Goal: Task Accomplishment & Management: Manage account settings

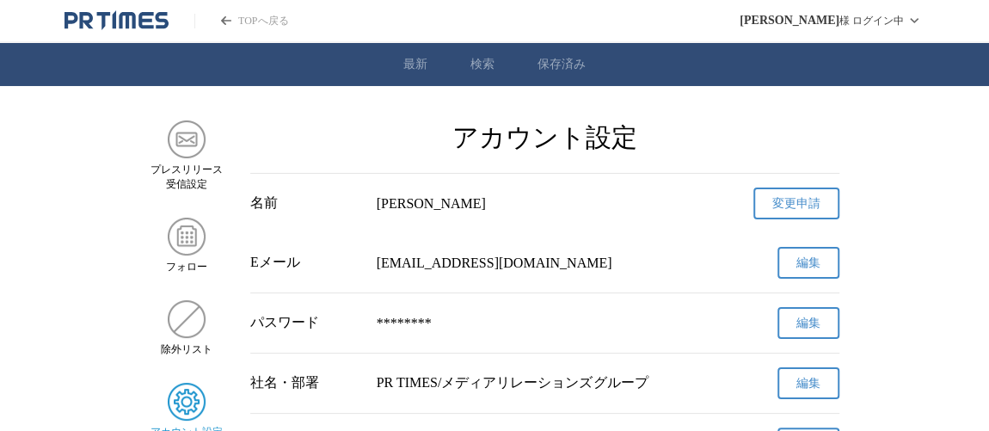
click at [165, 420] on div "アカウント設定" at bounding box center [186, 411] width 73 height 57
drag, startPoint x: 984, startPoint y: 89, endPoint x: 1000, endPoint y: 126, distance: 39.6
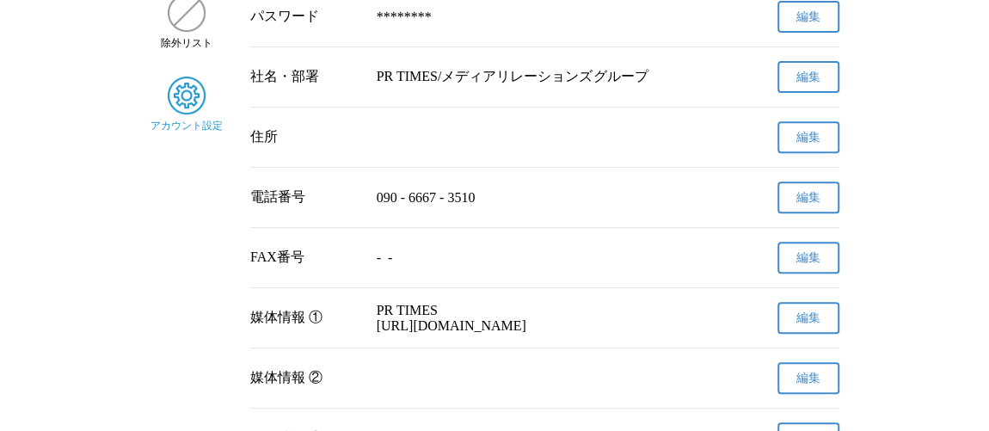
scroll to position [16, 0]
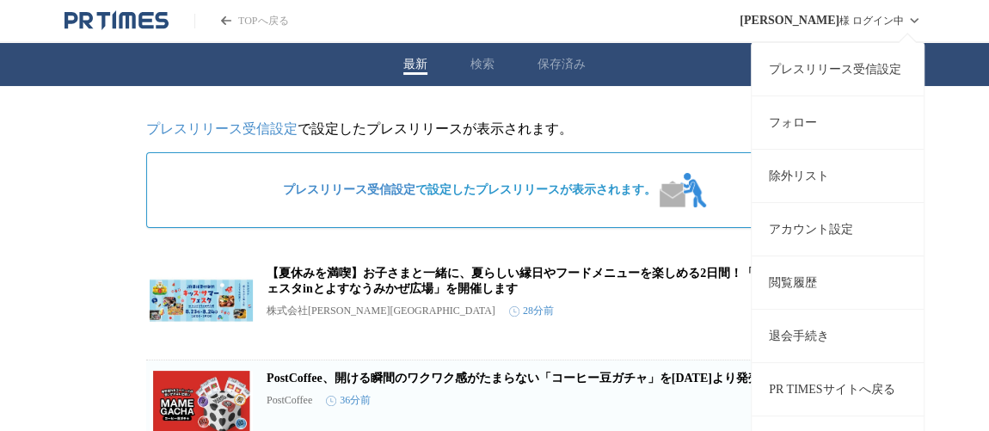
click at [839, 17] on div "休齋 亜友 様 ログイン中 プレスリリース受信設定 フォロー 除外リスト アカウント設定 閲覧履歴 退会手続き PR TIMESサイトへ戻る ログアウト" at bounding box center [832, 20] width 185 height 41
click at [918, 25] on icon at bounding box center [914, 20] width 21 height 21
click at [810, 218] on link "アカウント設定" at bounding box center [838, 228] width 172 height 53
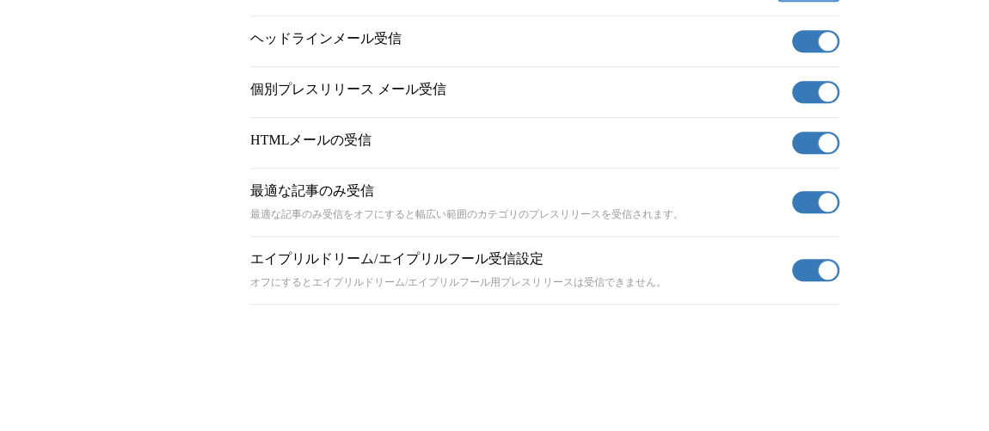
scroll to position [757, 0]
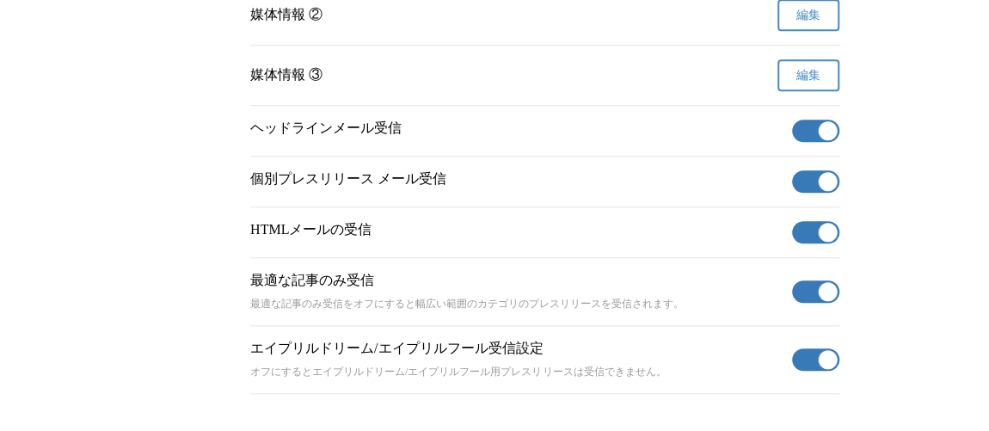
scroll to position [600, 0]
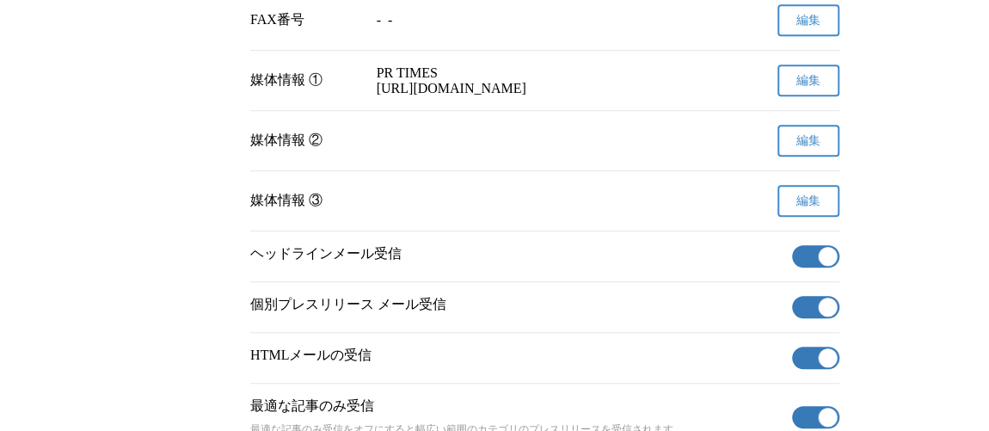
scroll to position [536, 0]
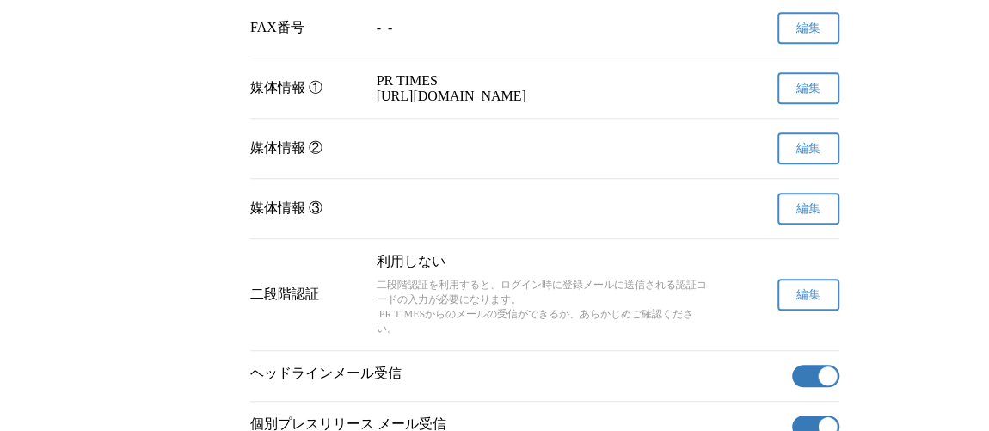
click at [155, 207] on nav "プレスリリース 受信設定 フォロー 除外リスト アカウント設定" at bounding box center [186, 112] width 73 height 1055
click at [795, 311] on button "編集" at bounding box center [809, 295] width 62 height 32
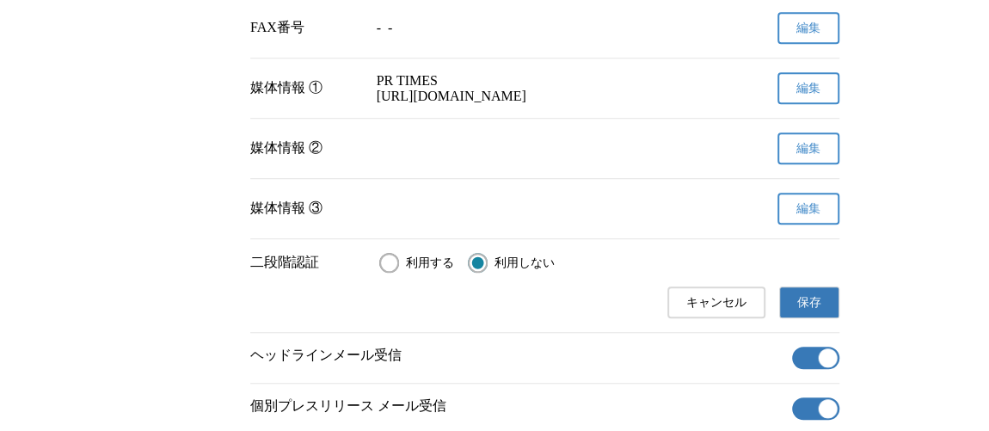
click at [393, 273] on input "利用する" at bounding box center [389, 263] width 20 height 20
radio input "true"
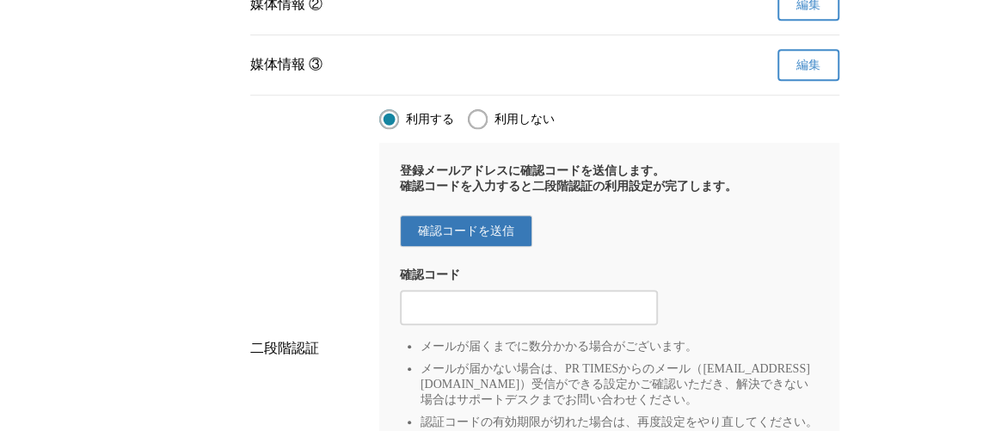
scroll to position [703, 0]
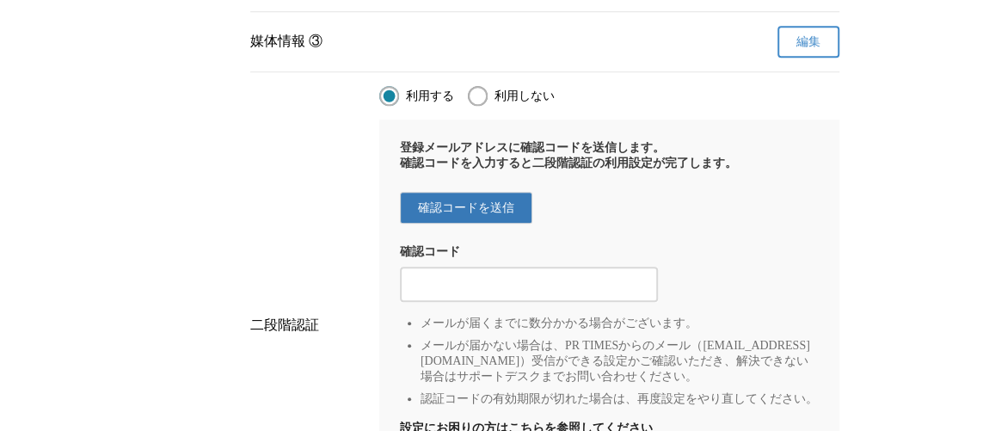
click at [515, 224] on button "確認コードを送信" at bounding box center [466, 208] width 132 height 32
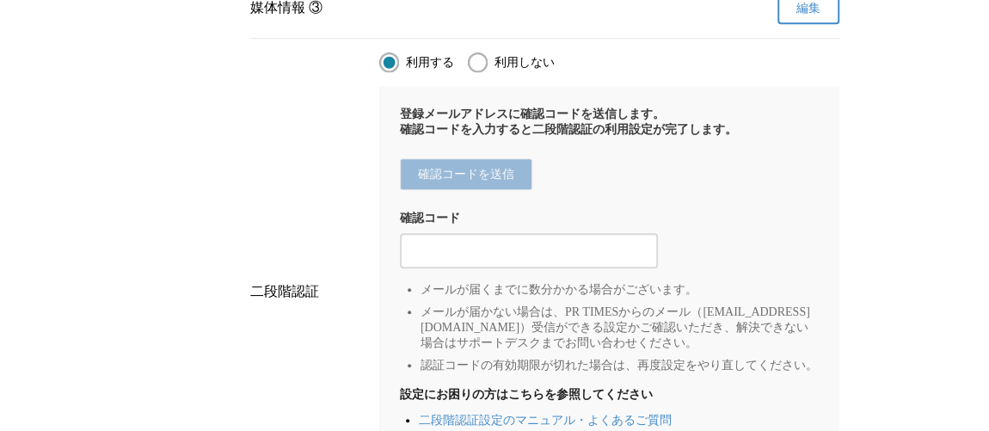
scroll to position [728, 0]
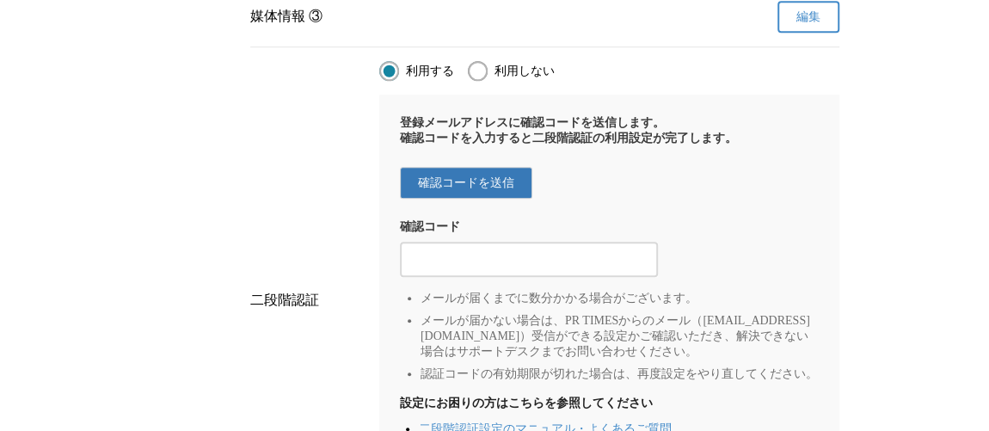
click at [321, 163] on div "二段階認証 利用する 利用しない 登録メールアドレスに確認コードを送信します。 確認コードを入力すると二段階認証の利用設定が完了します。 確認コードを送信 確…" at bounding box center [544, 300] width 589 height 479
click at [360, 151] on div "二段階認証 利用する 利用しない 登録メールアドレスに確認コードを送信します。 確認コードを入力すると二段階認証の利用設定が完了します。 確認コードを送信 確…" at bounding box center [544, 300] width 589 height 479
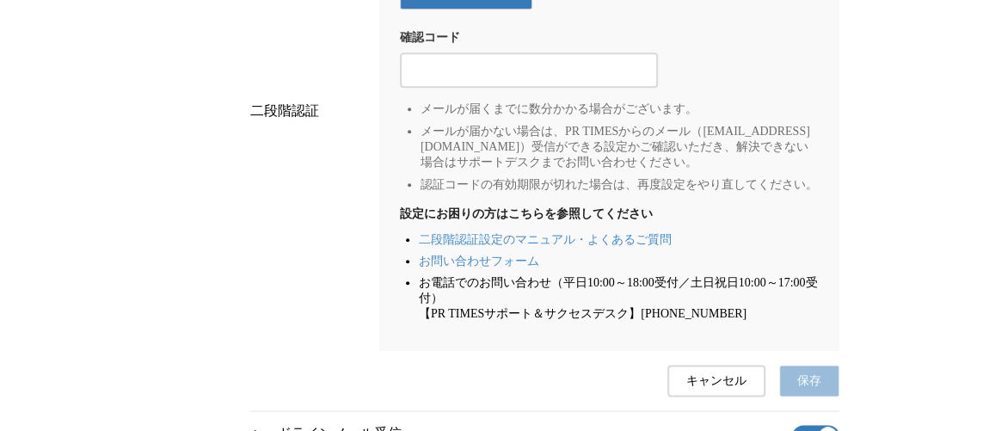
scroll to position [915, 0]
